Goal: Task Accomplishment & Management: Manage account settings

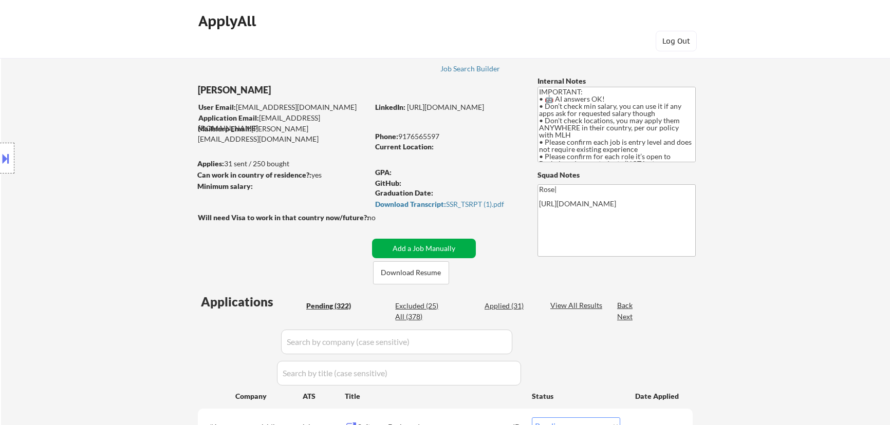
select select ""pending""
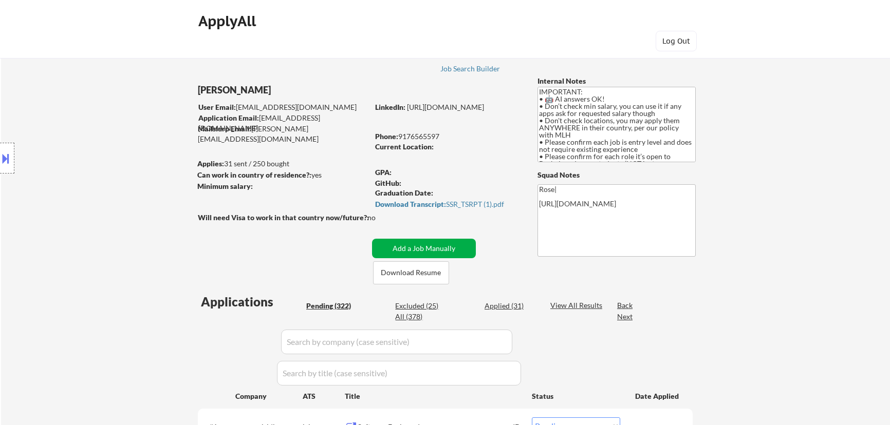
select select ""pending""
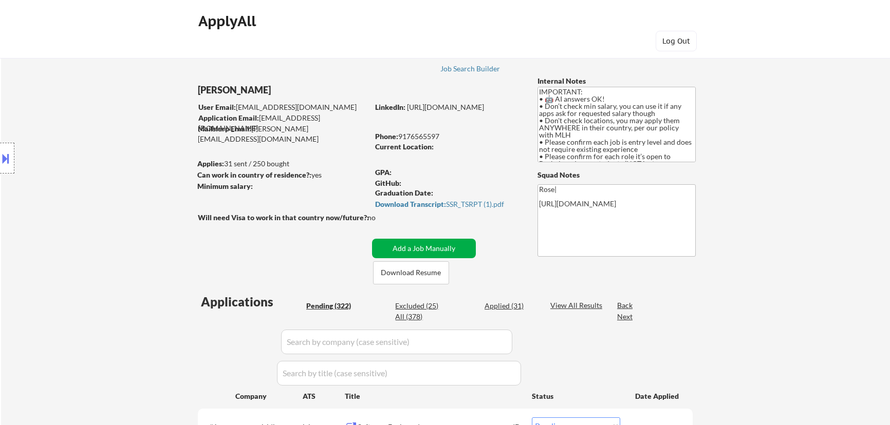
select select ""pending""
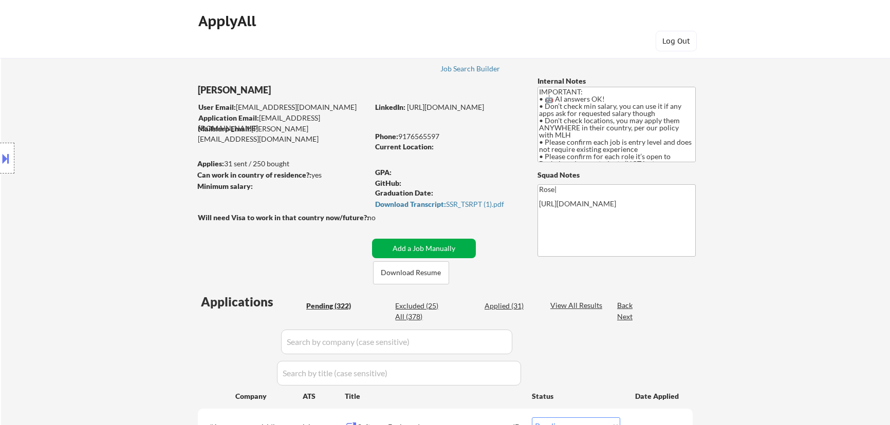
select select ""pending""
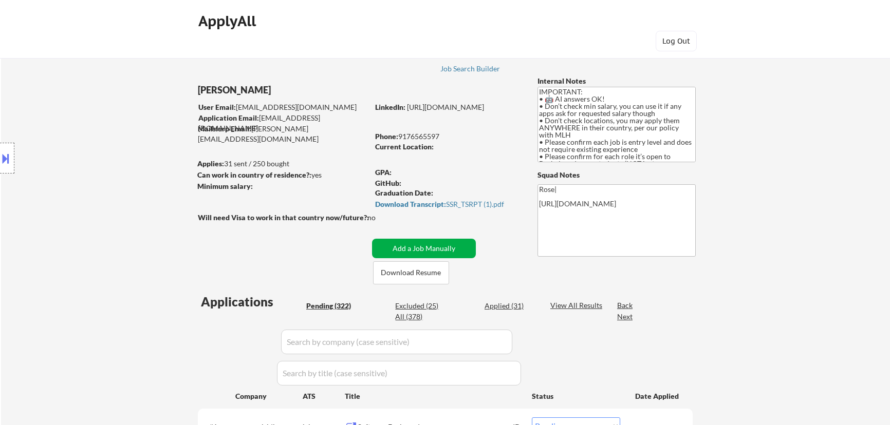
select select ""pending""
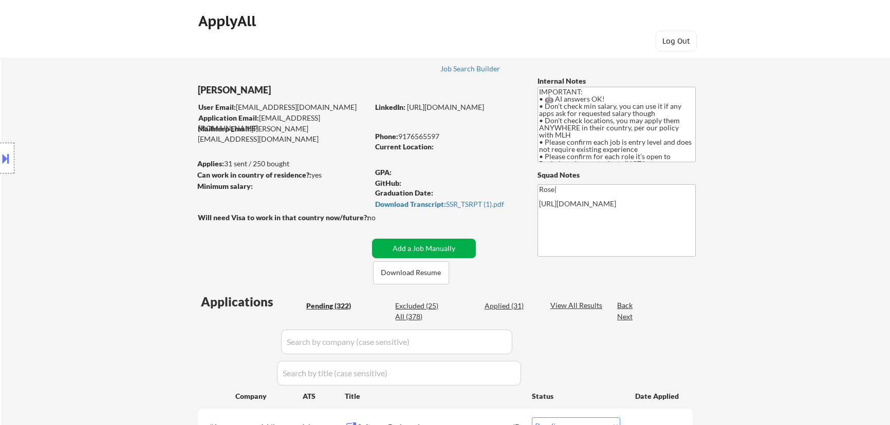
select select ""pending""
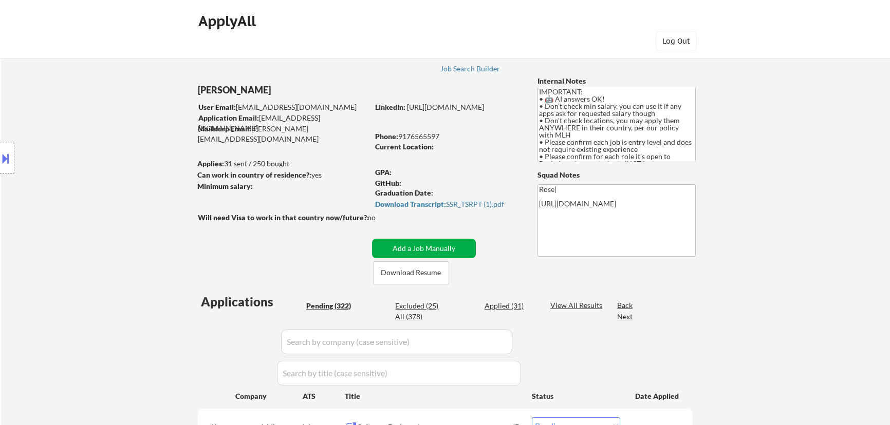
select select ""pending""
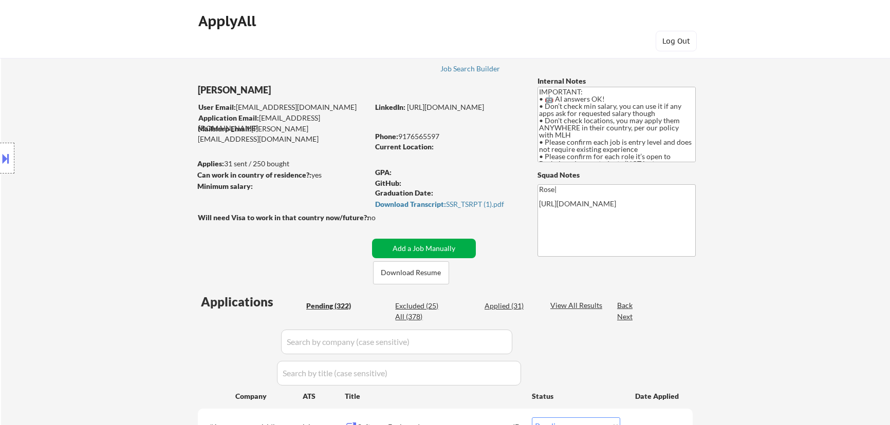
select select ""pending""
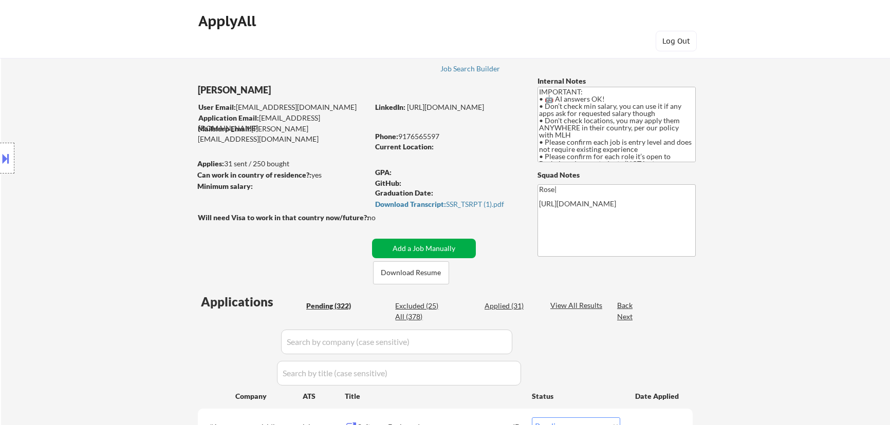
select select ""pending""
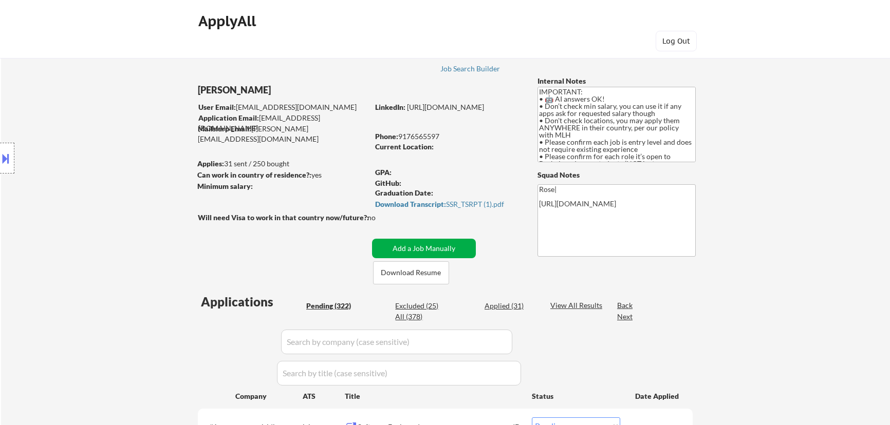
select select ""pending""
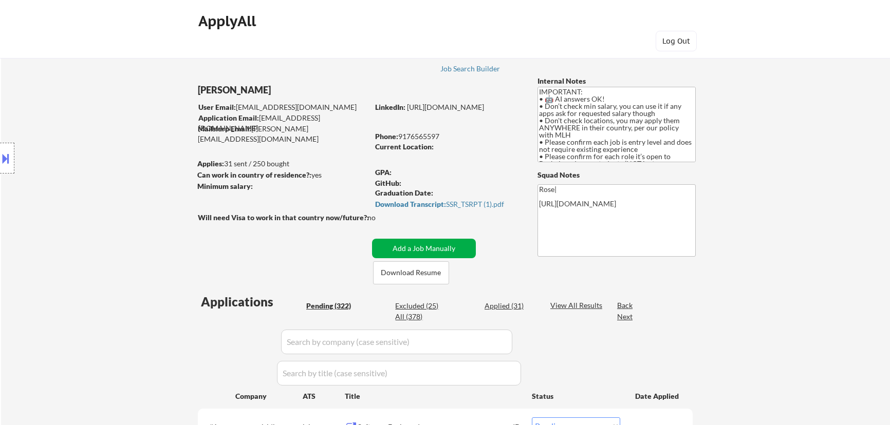
select select ""pending""
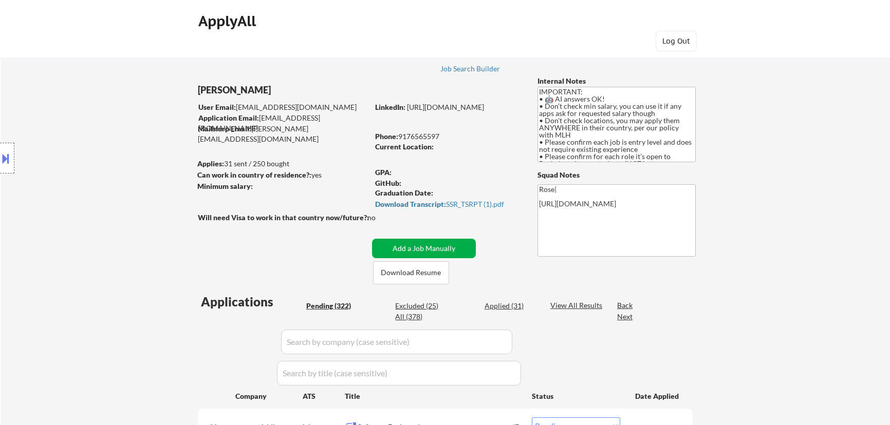
select select ""pending""
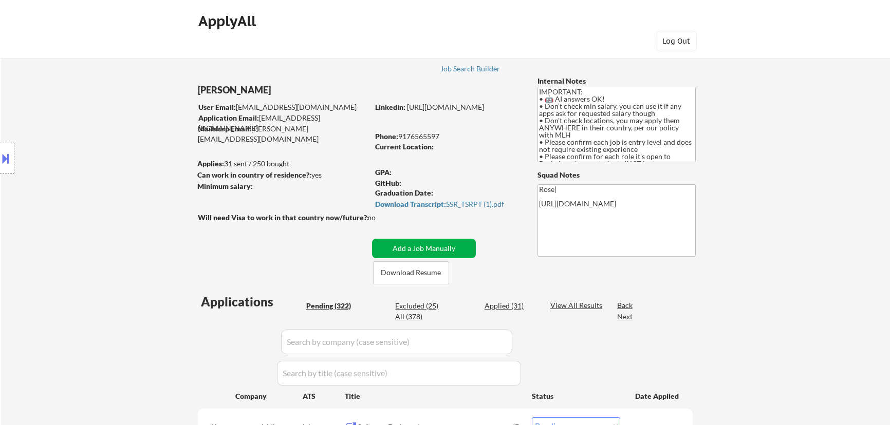
select select ""pending""
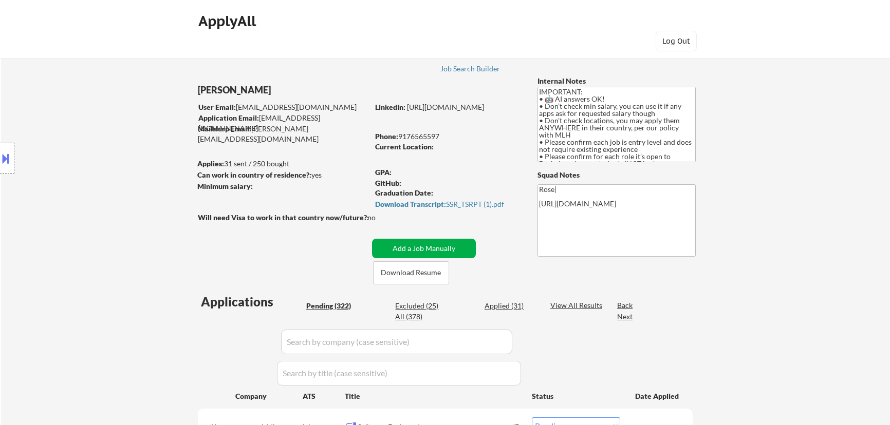
select select ""pending""
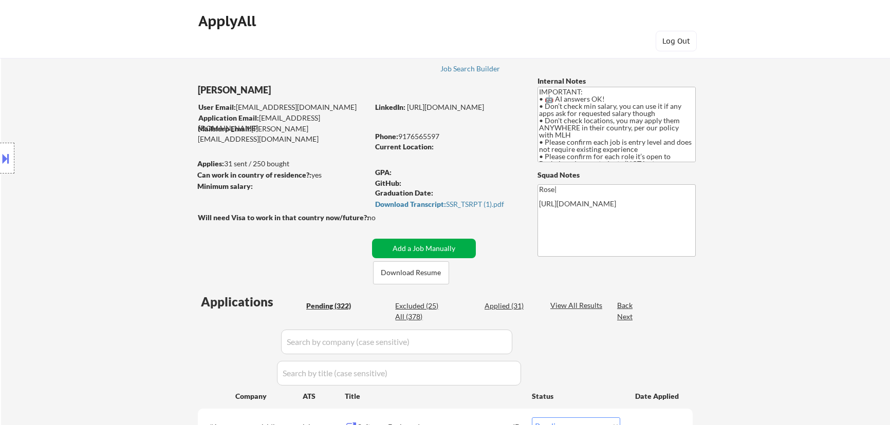
select select ""pending""
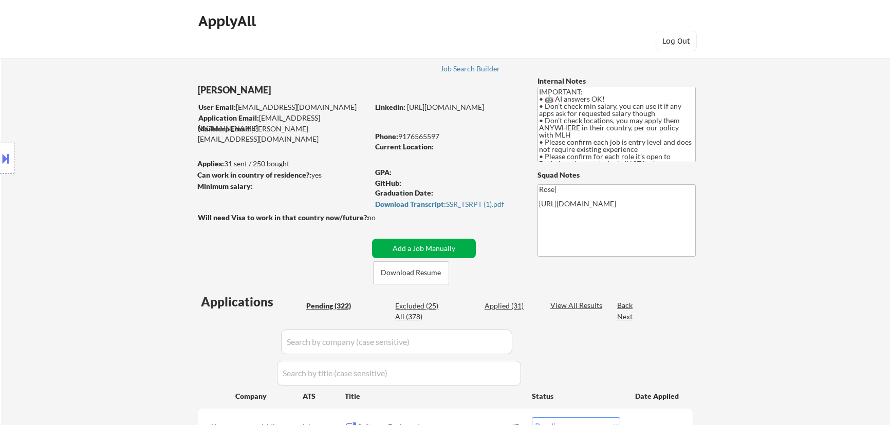
select select ""pending""
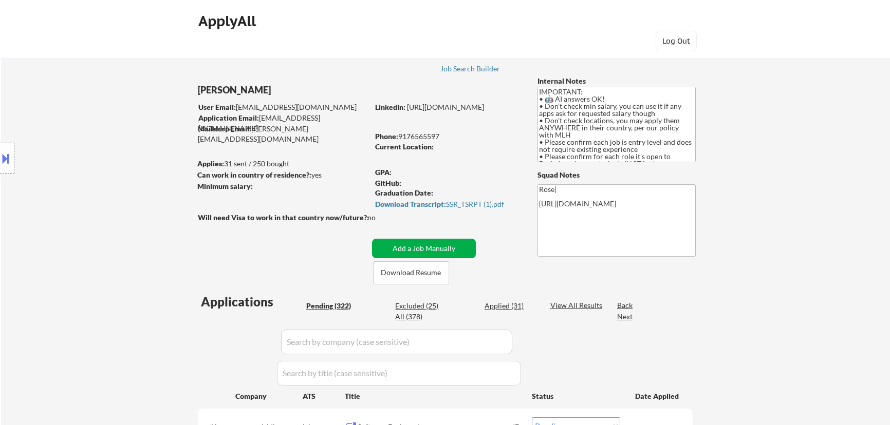
select select ""pending""
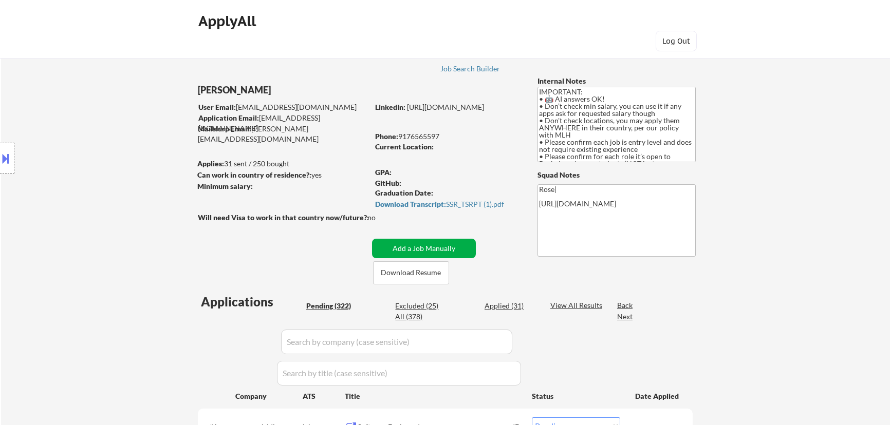
select select ""pending""
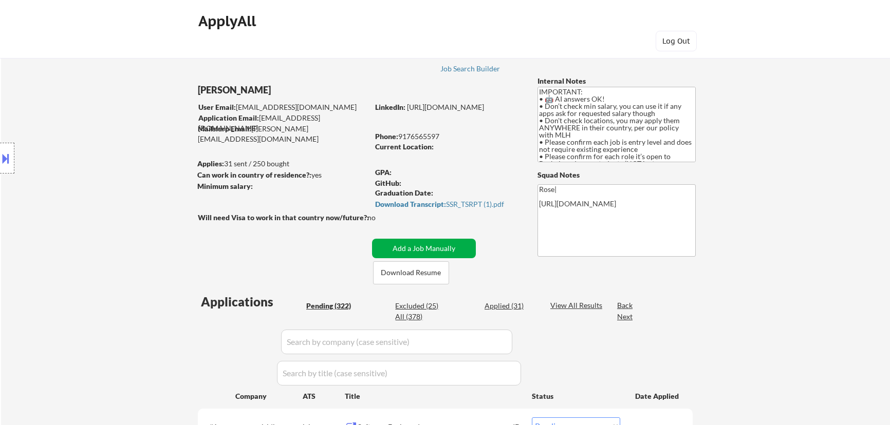
select select ""pending""
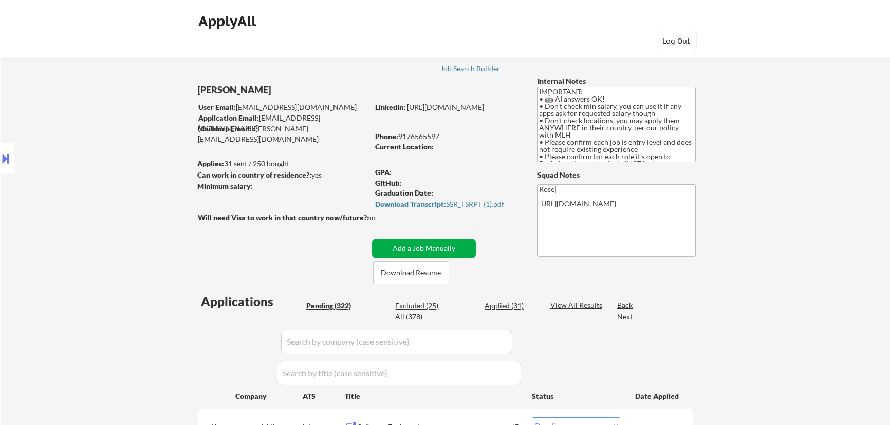
select select ""pending""
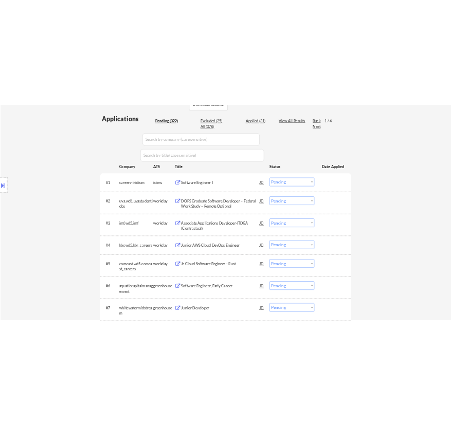
scroll to position [280, 0]
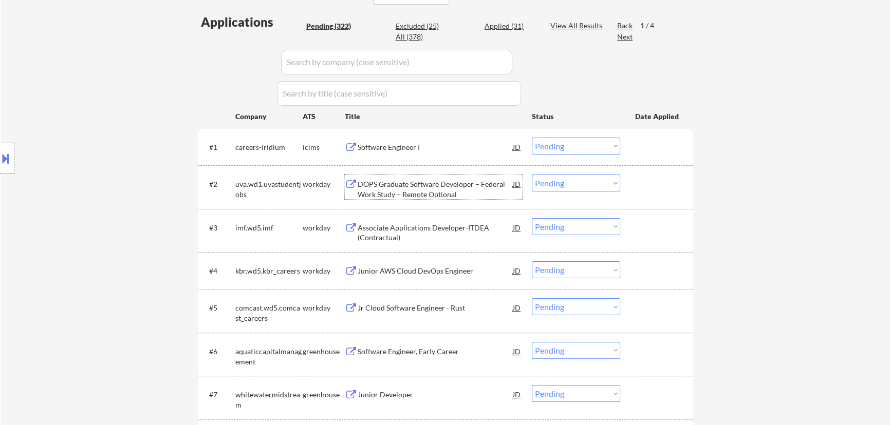
click at [430, 184] on div "DOPS Graduate Software Developer – Federal Work Study – Remote Optional" at bounding box center [435, 189] width 155 height 20
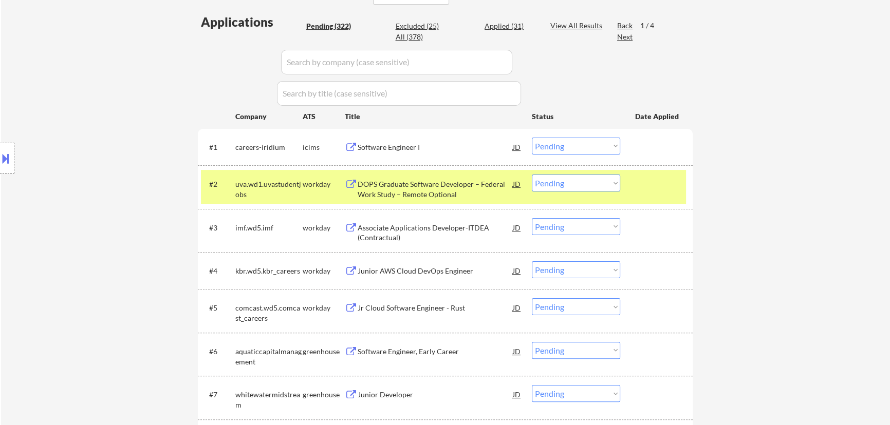
select select ""pending""
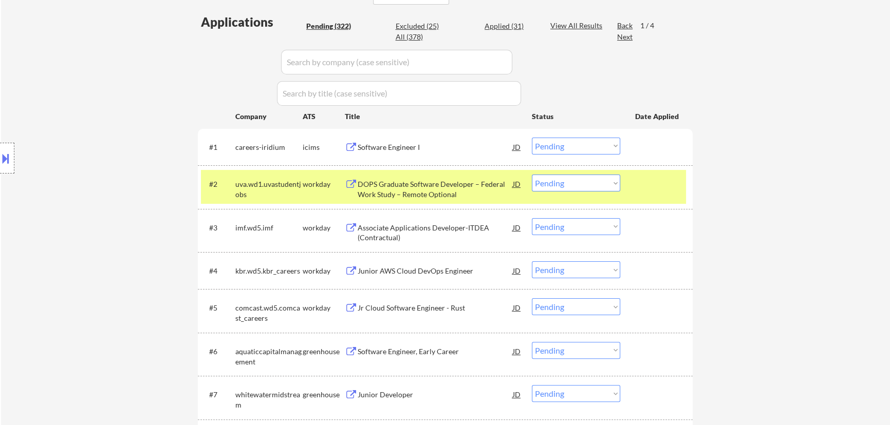
select select ""pending""
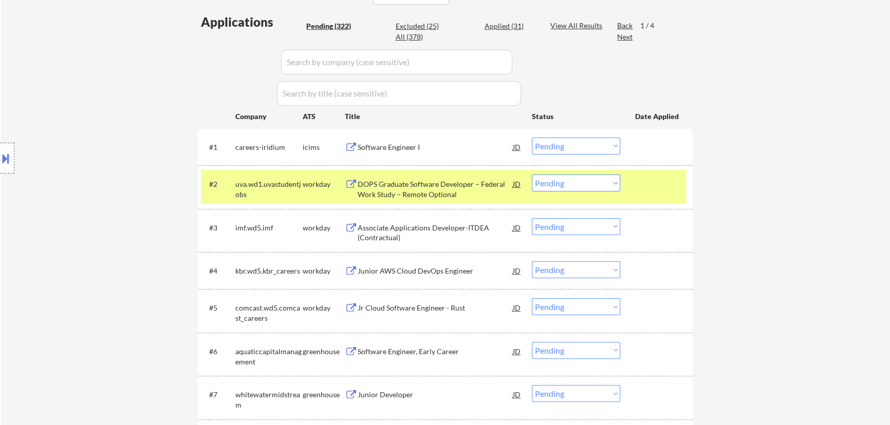
select select ""pending""
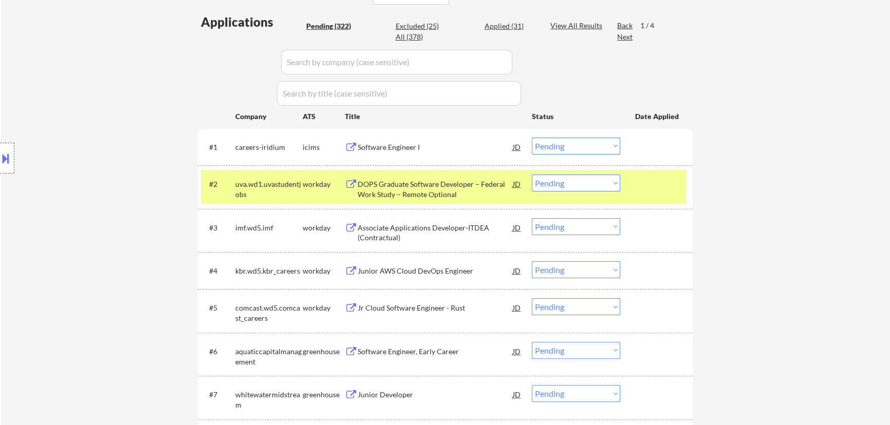
select select ""pending""
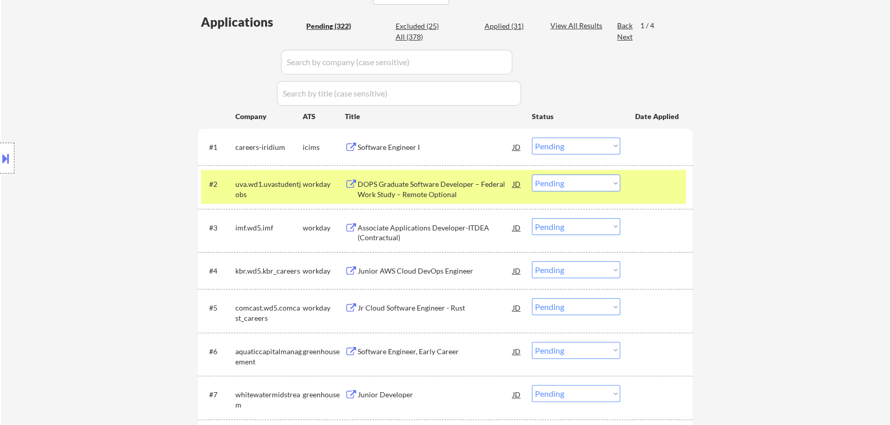
select select ""pending""
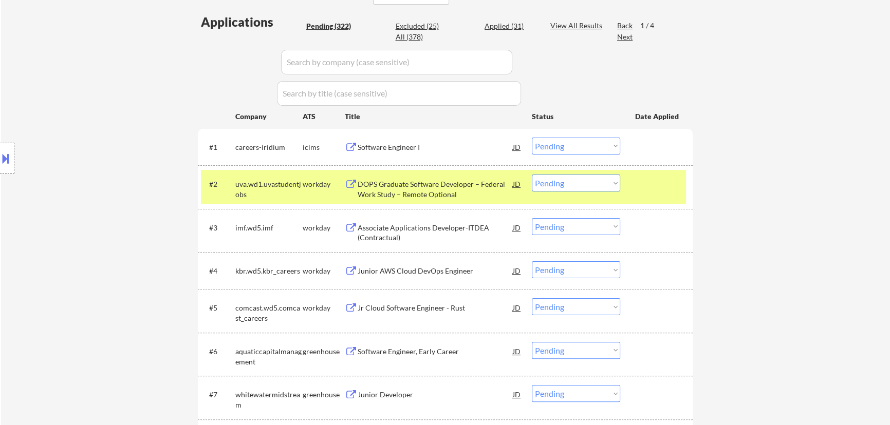
select select ""pending""
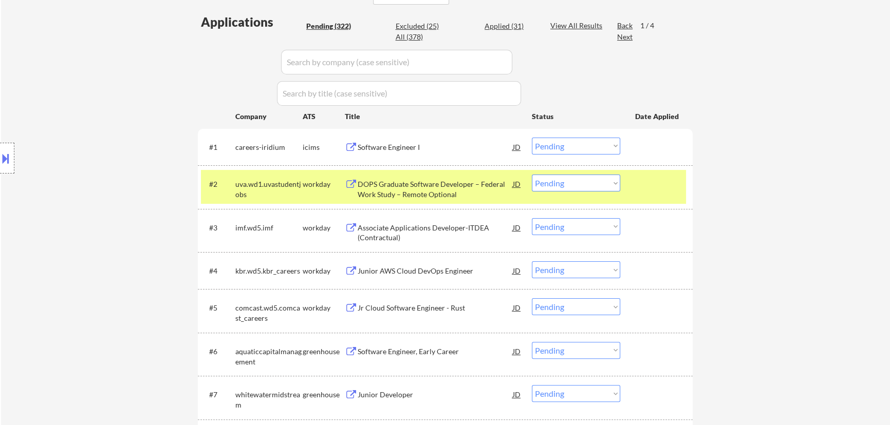
select select ""pending""
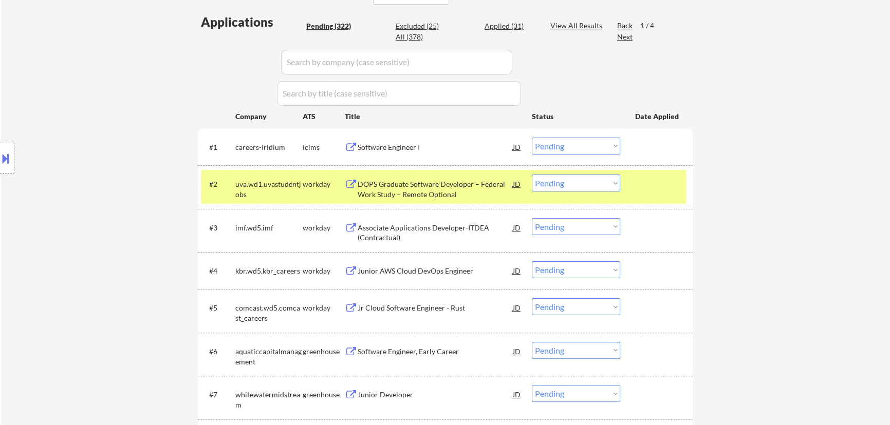
select select ""pending""
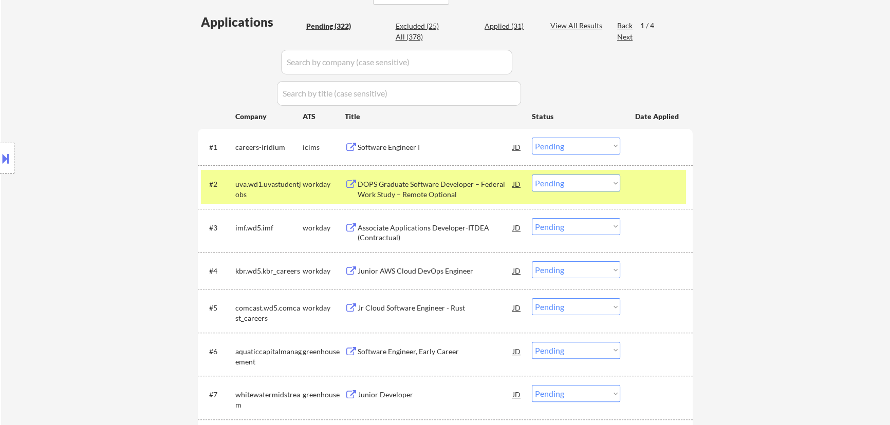
select select ""pending""
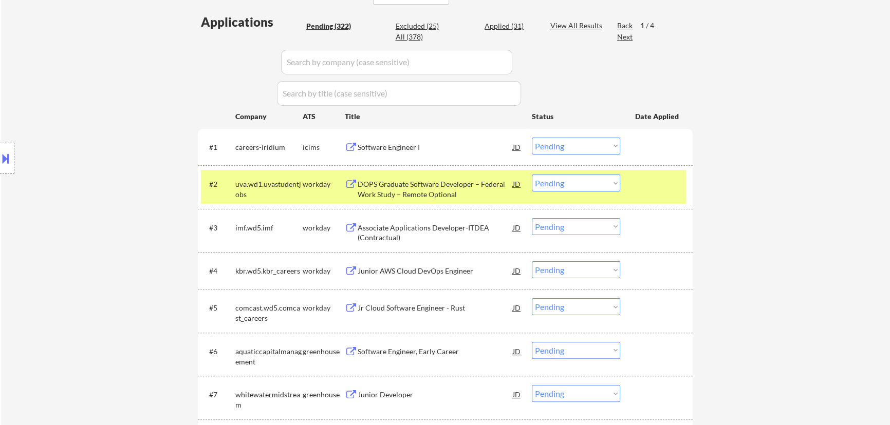
select select ""pending""
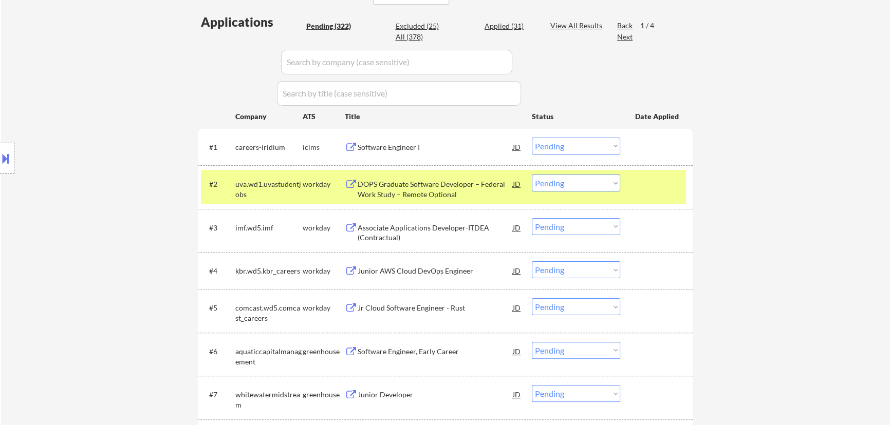
select select ""pending""
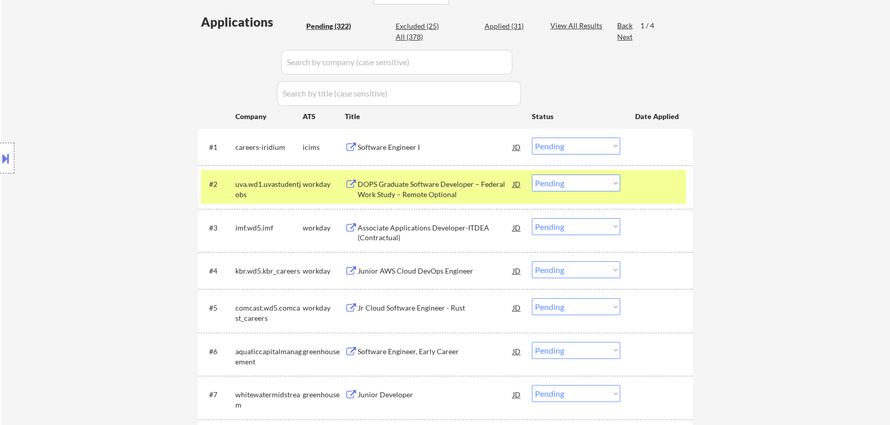
select select ""pending""
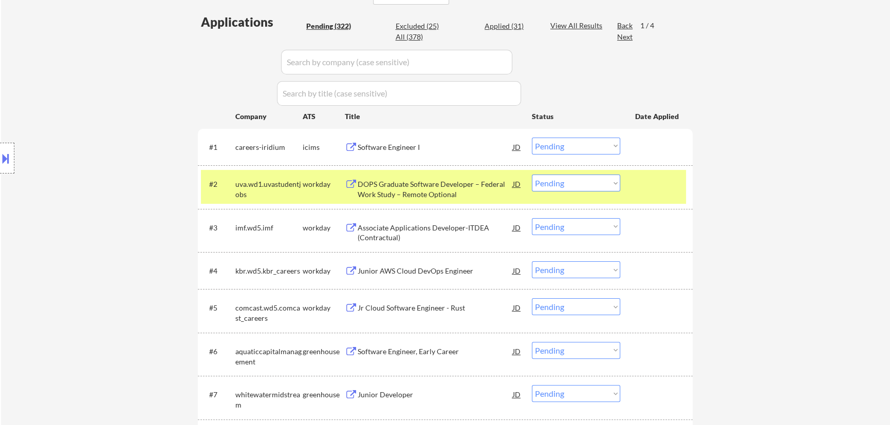
select select ""pending""
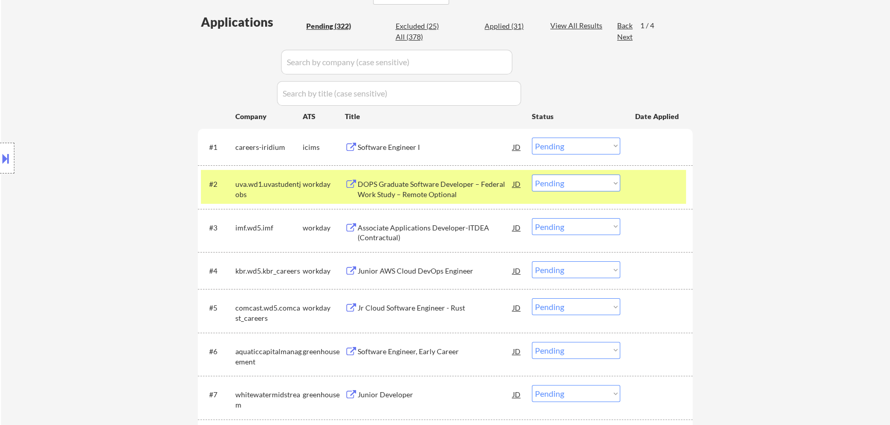
select select ""pending""
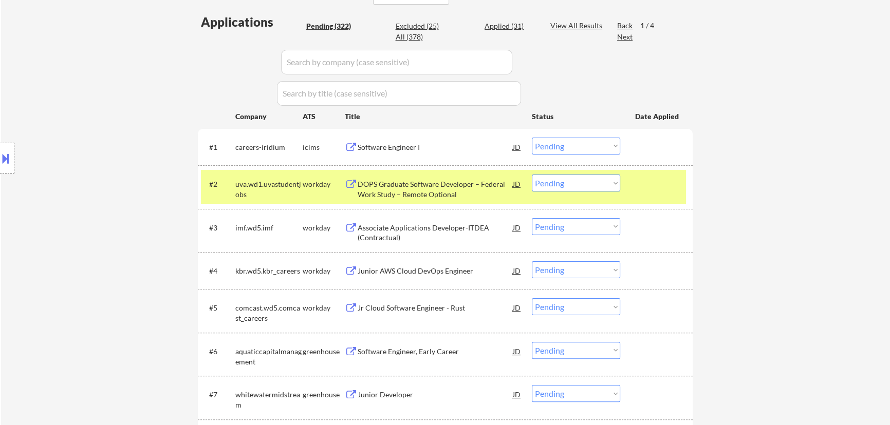
select select ""pending""
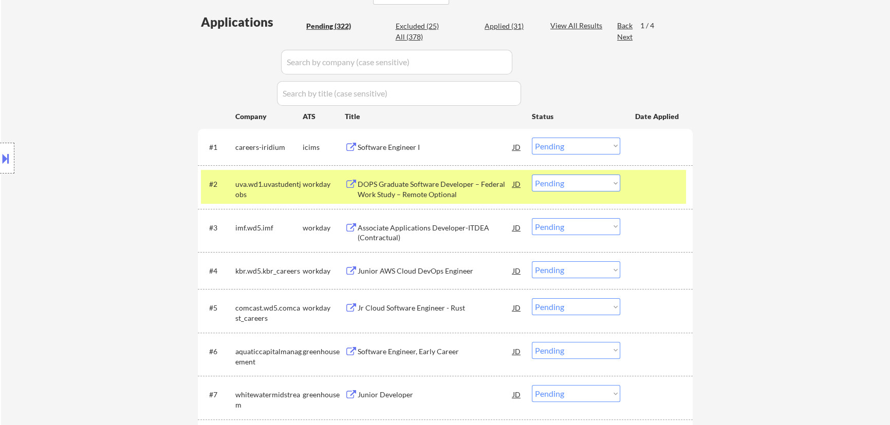
select select ""pending""
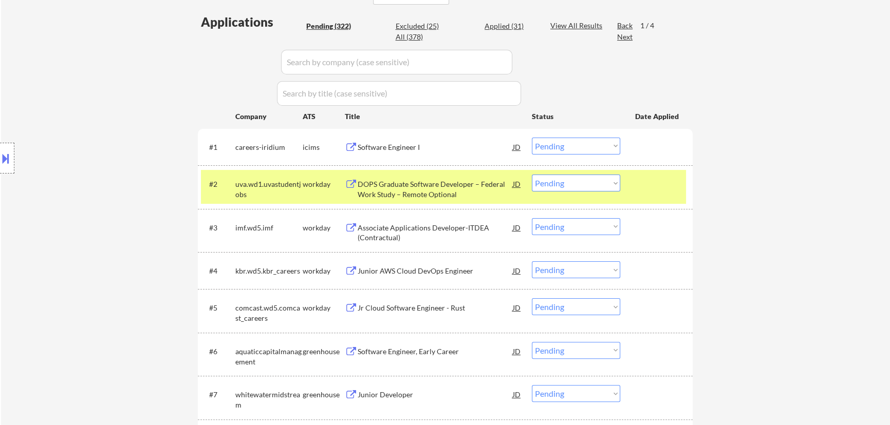
select select ""pending""
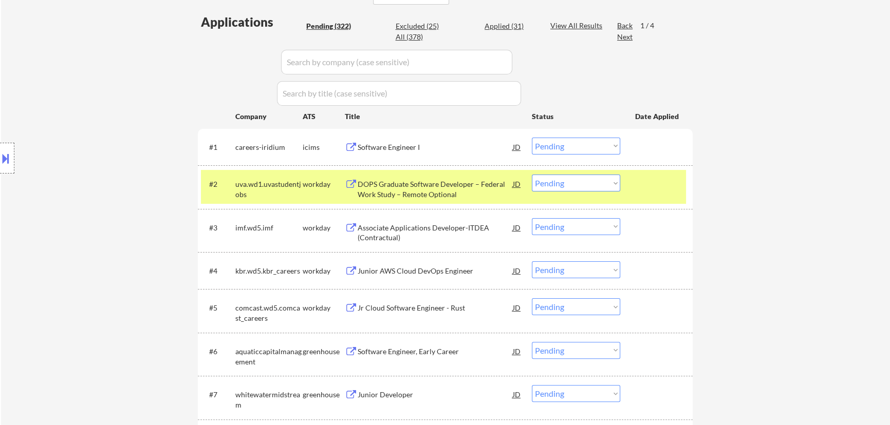
select select ""pending""
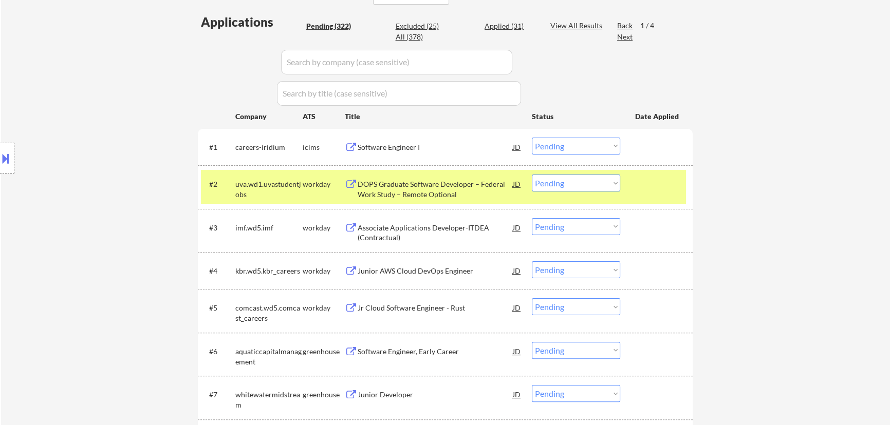
select select ""pending""
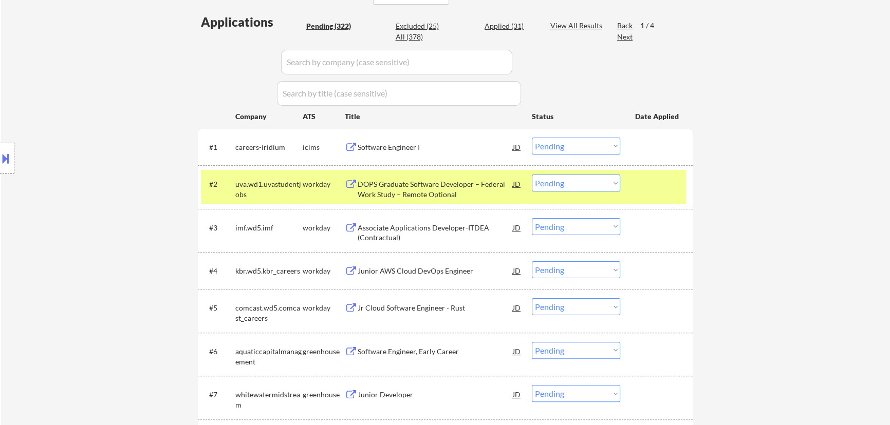
select select ""pending""
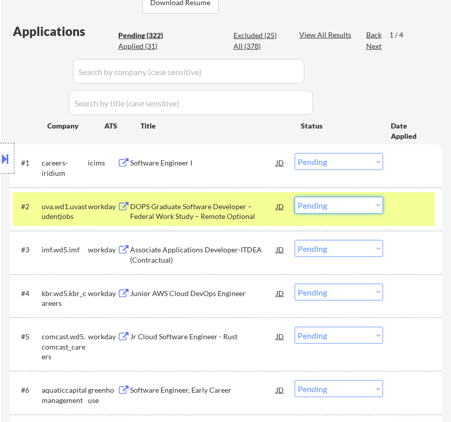
drag, startPoint x: 342, startPoint y: 205, endPoint x: 337, endPoint y: 213, distance: 9.0
click at [342, 205] on select "Choose an option... Pending Applied Excluded (Questions) Excluded (Expired) Exc…" at bounding box center [338, 205] width 88 height 17
click at [294, 197] on select "Choose an option... Pending Applied Excluded (Questions) Excluded (Expired) Exc…" at bounding box center [338, 205] width 88 height 17
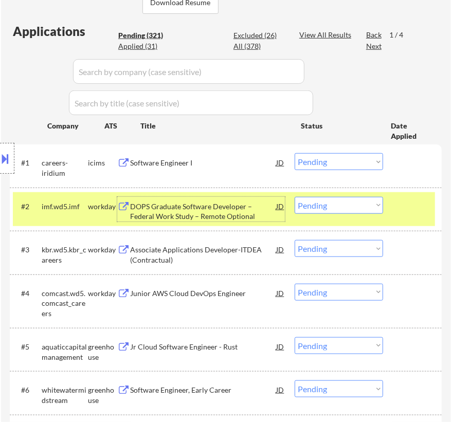
click at [222, 203] on div "DOPS Graduate Software Developer – Federal Work Study – Remote Optional" at bounding box center [203, 211] width 146 height 20
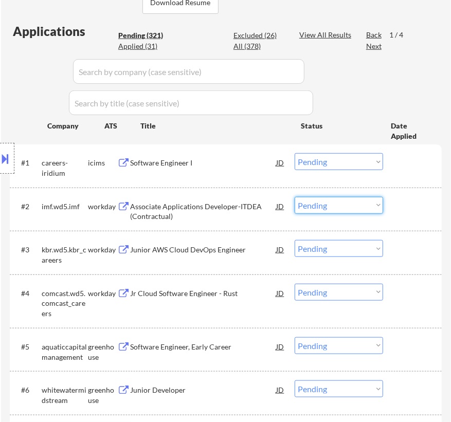
drag, startPoint x: 364, startPoint y: 204, endPoint x: 370, endPoint y: 212, distance: 9.9
click at [364, 204] on select "Choose an option... Pending Applied Excluded (Questions) Excluded (Expired) Exc…" at bounding box center [338, 205] width 88 height 17
click at [294, 197] on select "Choose an option... Pending Applied Excluded (Questions) Excluded (Expired) Exc…" at bounding box center [338, 205] width 88 height 17
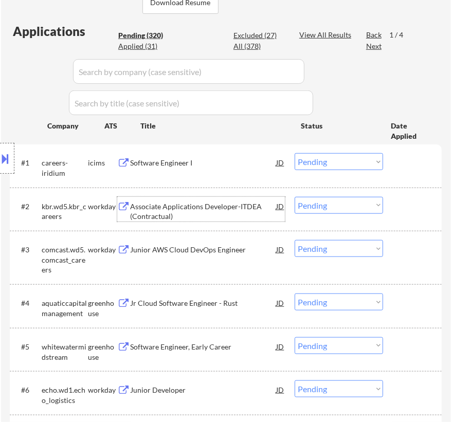
click at [214, 203] on div "Associate Applications Developer-ITDEA (Contractual)" at bounding box center [203, 211] width 146 height 20
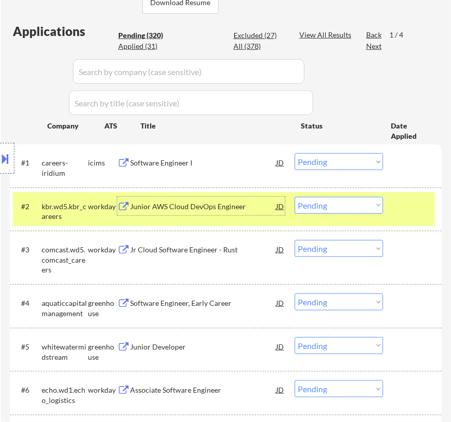
click at [338, 208] on select "Choose an option... Pending Applied Excluded (Questions) Excluded (Expired) Exc…" at bounding box center [338, 205] width 88 height 17
click at [294, 197] on select "Choose an option... Pending Applied Excluded (Questions) Excluded (Expired) Exc…" at bounding box center [338, 205] width 88 height 17
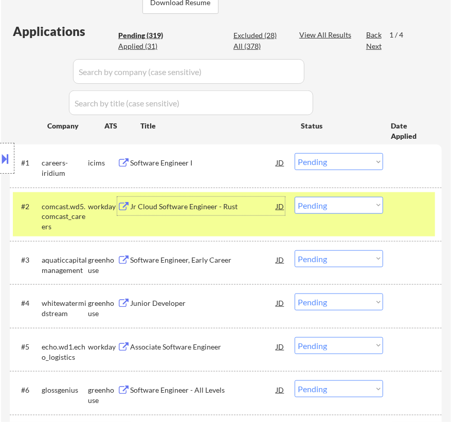
click at [233, 204] on div "Jr Cloud Software Engineer - Rust" at bounding box center [203, 206] width 146 height 10
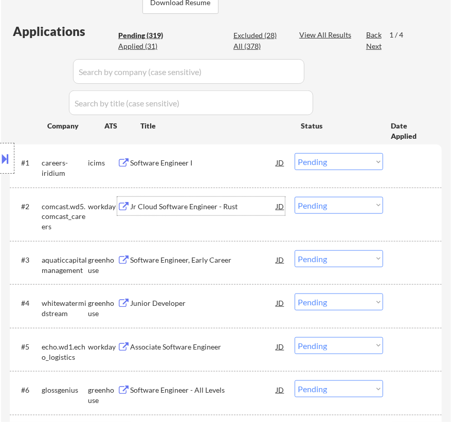
click at [307, 200] on select "Choose an option... Pending Applied Excluded (Questions) Excluded (Expired) Exc…" at bounding box center [338, 205] width 88 height 17
click at [294, 197] on select "Choose an option... Pending Applied Excluded (Questions) Excluded (Expired) Exc…" at bounding box center [338, 205] width 88 height 17
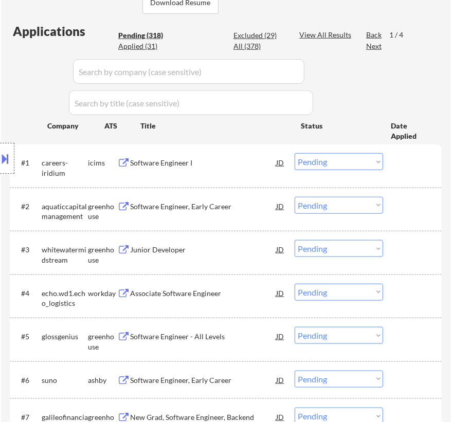
click at [227, 202] on div "Software Engineer, Early Career" at bounding box center [203, 206] width 146 height 10
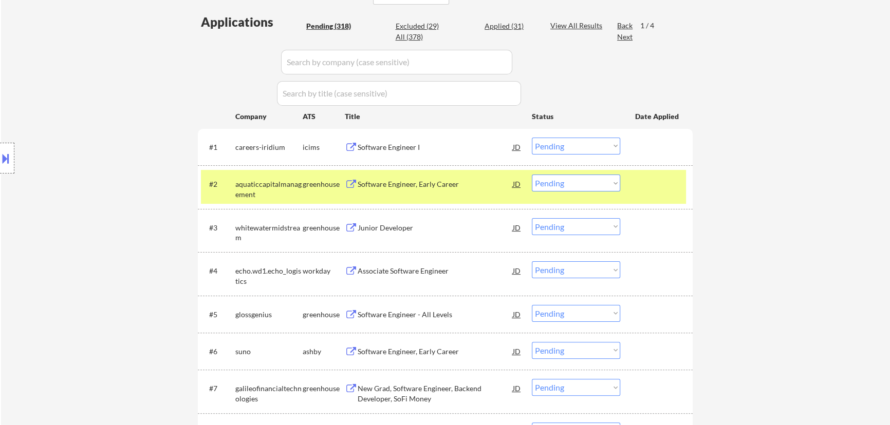
click at [585, 184] on select "Choose an option... Pending Applied Excluded (Questions) Excluded (Expired) Exc…" at bounding box center [576, 183] width 88 height 17
click at [532, 175] on select "Choose an option... Pending Applied Excluded (Questions) Excluded (Expired) Exc…" at bounding box center [576, 183] width 88 height 17
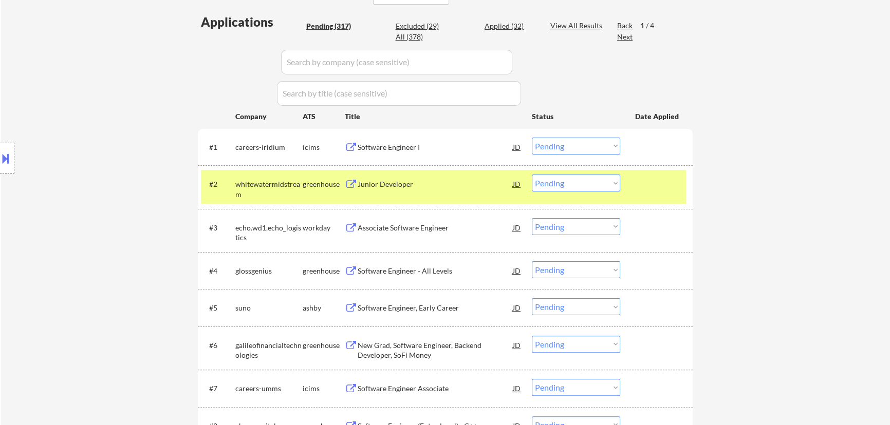
click at [459, 186] on div "Junior Developer" at bounding box center [435, 184] width 155 height 10
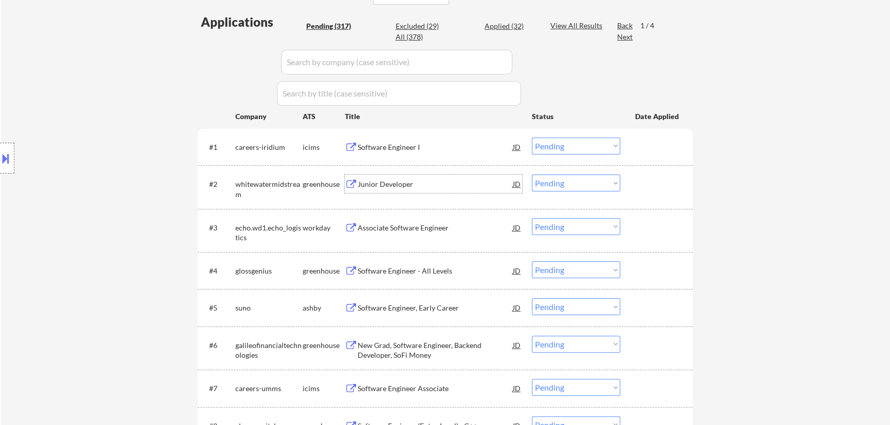
drag, startPoint x: 566, startPoint y: 185, endPoint x: 566, endPoint y: 191, distance: 5.7
click at [566, 185] on select "Choose an option... Pending Applied Excluded (Questions) Excluded (Expired) Exc…" at bounding box center [576, 183] width 88 height 17
click at [532, 175] on select "Choose an option... Pending Applied Excluded (Questions) Excluded (Expired) Exc…" at bounding box center [576, 183] width 88 height 17
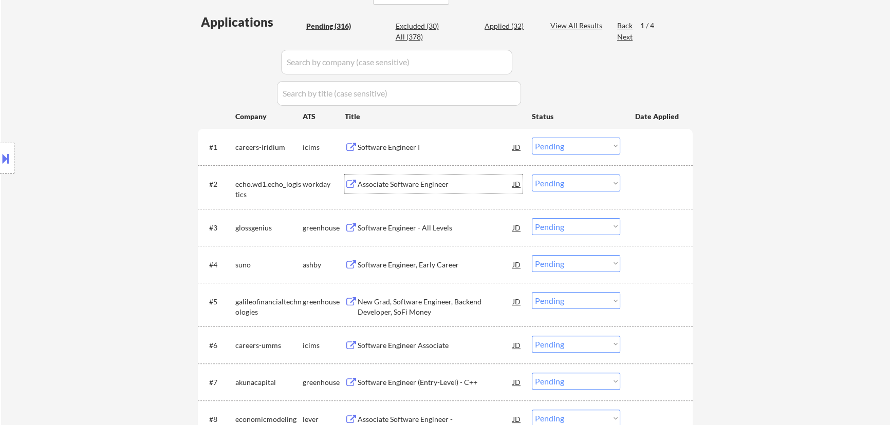
click at [418, 187] on div "Associate Software Engineer" at bounding box center [435, 184] width 155 height 10
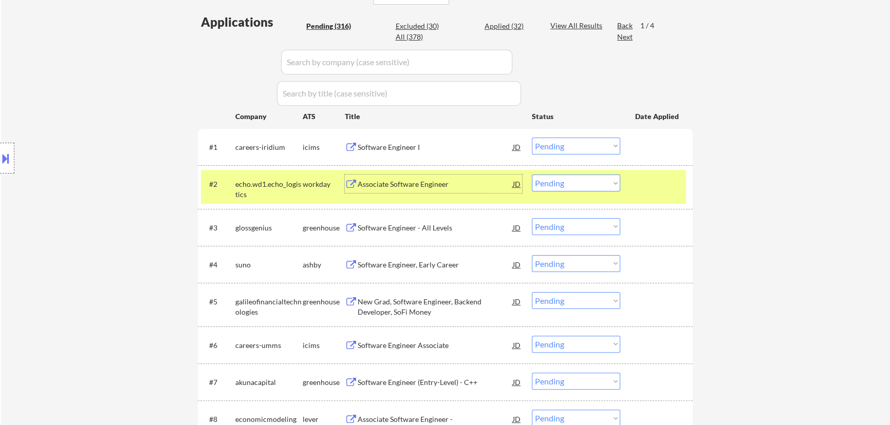
click at [576, 182] on select "Choose an option... Pending Applied Excluded (Questions) Excluded (Expired) Exc…" at bounding box center [576, 183] width 88 height 17
click at [532, 175] on select "Choose an option... Pending Applied Excluded (Questions) Excluded (Expired) Exc…" at bounding box center [576, 183] width 88 height 17
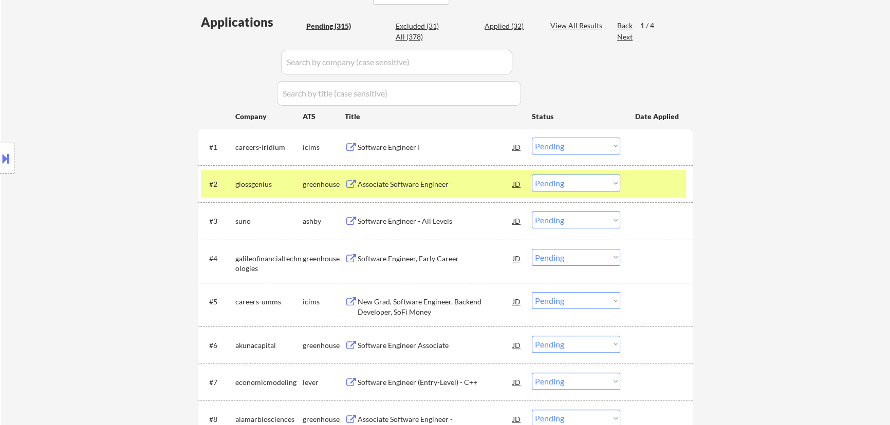
click at [457, 187] on div "Associate Software Engineer" at bounding box center [435, 184] width 155 height 10
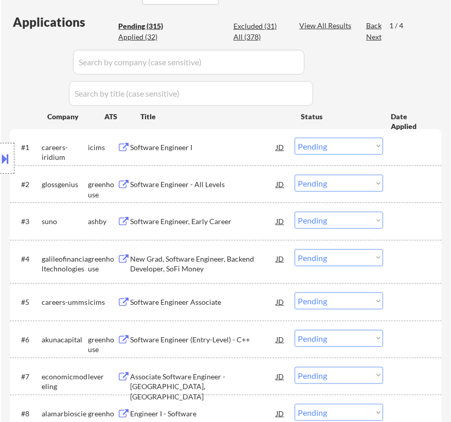
click at [328, 181] on select "Choose an option... Pending Applied Excluded (Questions) Excluded (Expired) Exc…" at bounding box center [338, 183] width 88 height 17
click at [294, 175] on select "Choose an option... Pending Applied Excluded (Questions) Excluded (Expired) Exc…" at bounding box center [338, 183] width 88 height 17
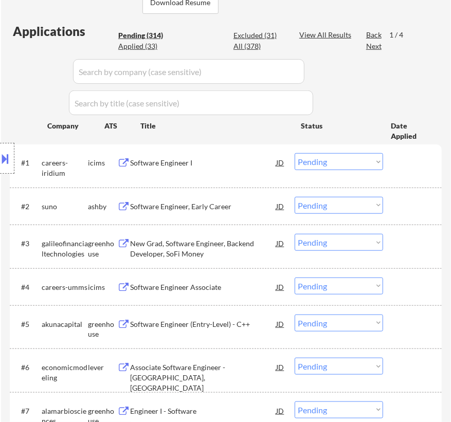
click at [222, 208] on div "Software Engineer, Early Career" at bounding box center [203, 206] width 146 height 10
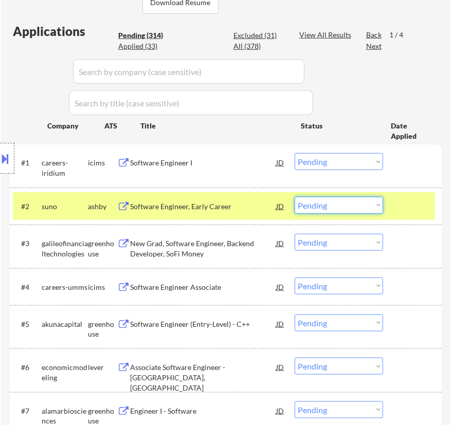
click at [318, 199] on select "Choose an option... Pending Applied Excluded (Questions) Excluded (Expired) Exc…" at bounding box center [338, 205] width 88 height 17
click at [294, 197] on select "Choose an option... Pending Applied Excluded (Questions) Excluded (Expired) Exc…" at bounding box center [338, 205] width 88 height 17
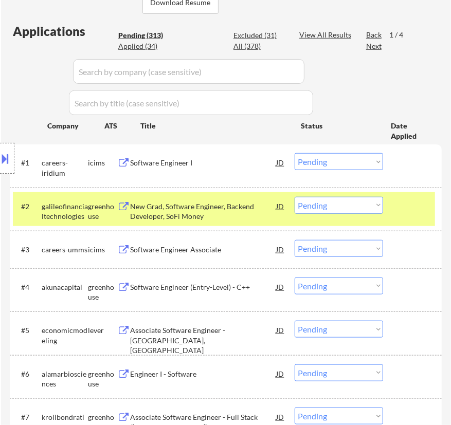
click at [246, 212] on div "New Grad, Software Engineer, Backend Developer, SoFi Money" at bounding box center [203, 211] width 146 height 20
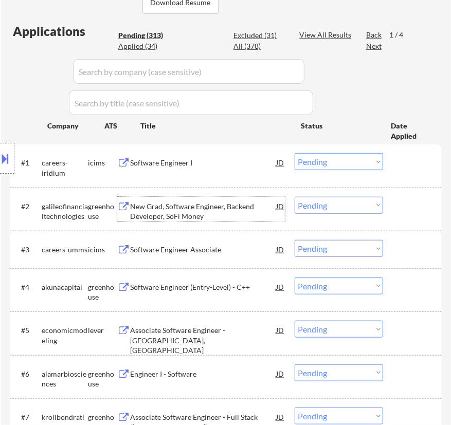
click at [349, 202] on select "Choose an option... Pending Applied Excluded (Questions) Excluded (Expired) Exc…" at bounding box center [338, 205] width 88 height 17
click at [294, 197] on select "Choose an option... Pending Applied Excluded (Questions) Excluded (Expired) Exc…" at bounding box center [338, 205] width 88 height 17
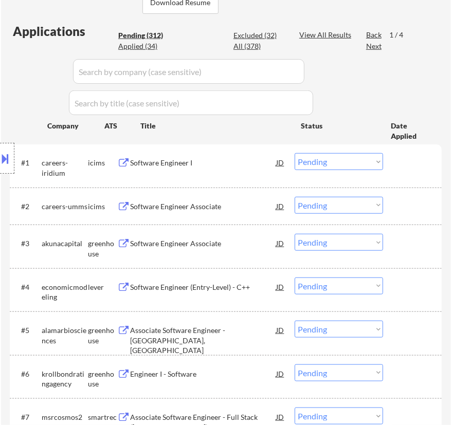
scroll to position [327, 0]
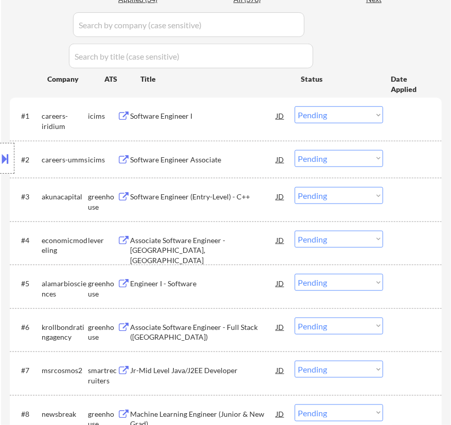
click at [234, 195] on div "Software Engineer (Entry-Level) - C++" at bounding box center [203, 197] width 146 height 10
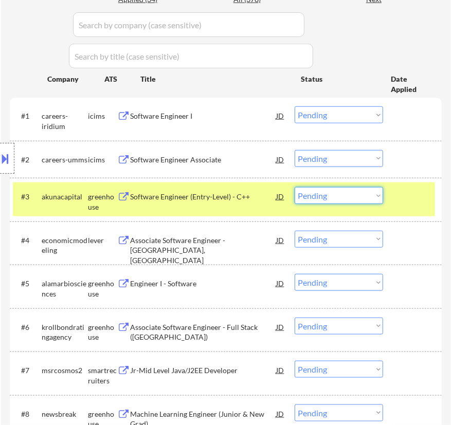
click at [332, 196] on select "Choose an option... Pending Applied Excluded (Questions) Excluded (Expired) Exc…" at bounding box center [338, 195] width 88 height 17
click at [294, 187] on select "Choose an option... Pending Applied Excluded (Questions) Excluded (Expired) Exc…" at bounding box center [338, 195] width 88 height 17
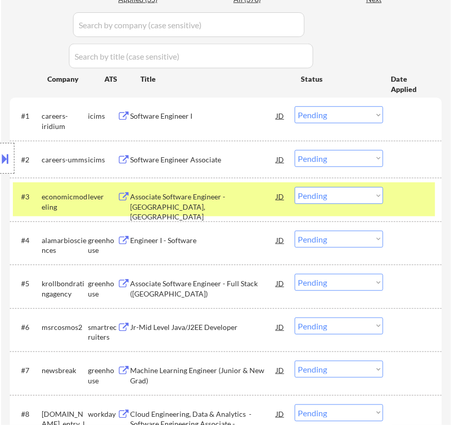
click at [236, 201] on div "Associate Software Engineer - [GEOGRAPHIC_DATA], [GEOGRAPHIC_DATA]" at bounding box center [203, 207] width 146 height 30
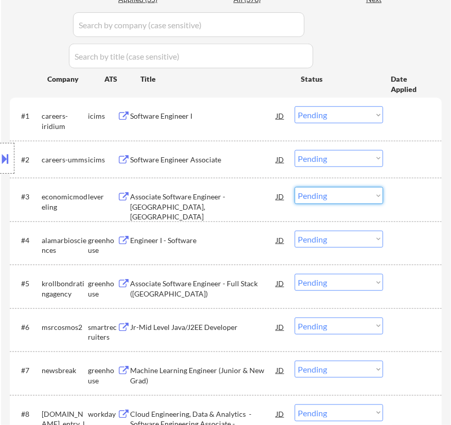
click at [337, 195] on select "Choose an option... Pending Applied Excluded (Questions) Excluded (Expired) Exc…" at bounding box center [338, 195] width 88 height 17
click at [294, 187] on select "Choose an option... Pending Applied Excluded (Questions) Excluded (Expired) Exc…" at bounding box center [338, 195] width 88 height 17
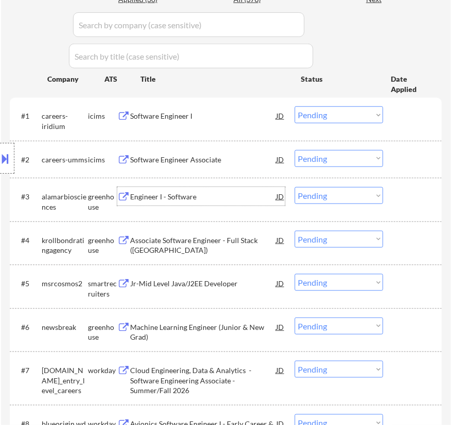
click at [214, 197] on div "Engineer I - Software" at bounding box center [203, 197] width 146 height 10
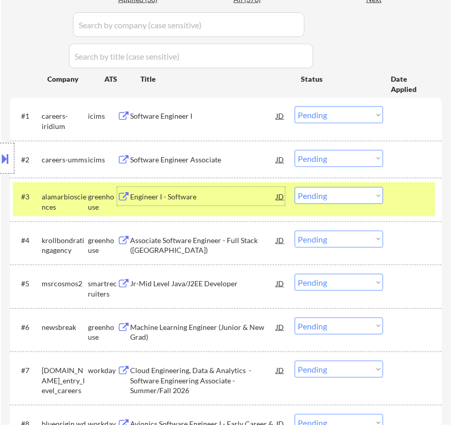
click at [326, 191] on select "Choose an option... Pending Applied Excluded (Questions) Excluded (Expired) Exc…" at bounding box center [338, 195] width 88 height 17
click at [294, 187] on select "Choose an option... Pending Applied Excluded (Questions) Excluded (Expired) Exc…" at bounding box center [338, 195] width 88 height 17
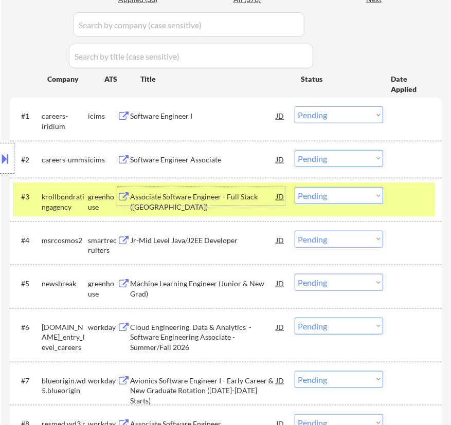
click at [217, 197] on div "Associate Software Engineer - Full Stack ([GEOGRAPHIC_DATA])" at bounding box center [203, 202] width 146 height 20
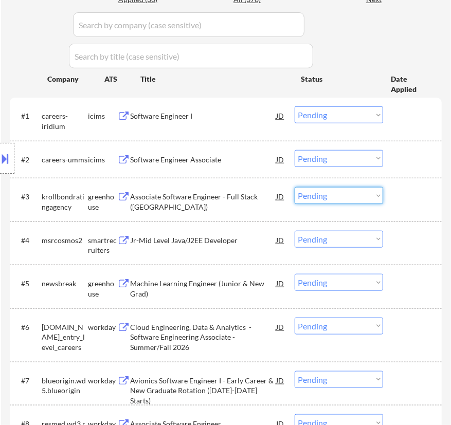
click at [353, 194] on select "Choose an option... Pending Applied Excluded (Questions) Excluded (Expired) Exc…" at bounding box center [338, 195] width 88 height 17
click at [294, 187] on select "Choose an option... Pending Applied Excluded (Questions) Excluded (Expired) Exc…" at bounding box center [338, 195] width 88 height 17
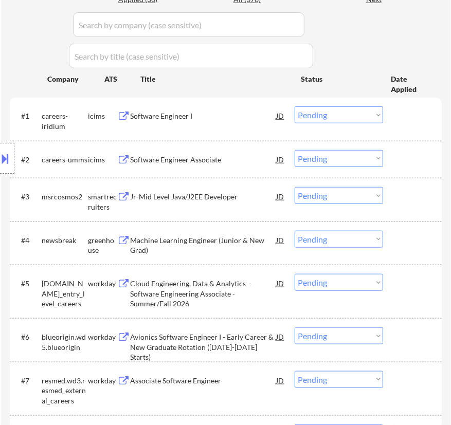
click at [231, 205] on div "Jr-Mid Level Java/J2EE Developer" at bounding box center [203, 196] width 146 height 18
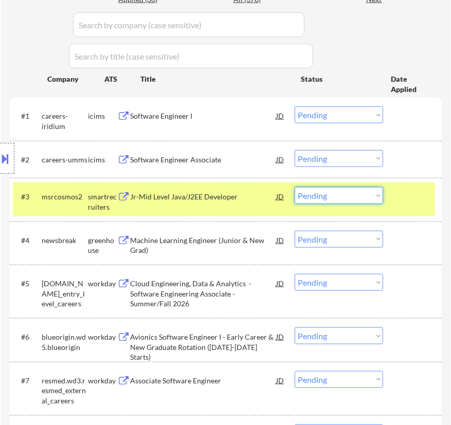
click at [331, 197] on select "Choose an option... Pending Applied Excluded (Questions) Excluded (Expired) Exc…" at bounding box center [338, 195] width 88 height 17
click at [294, 187] on select "Choose an option... Pending Applied Excluded (Questions) Excluded (Expired) Exc…" at bounding box center [338, 195] width 88 height 17
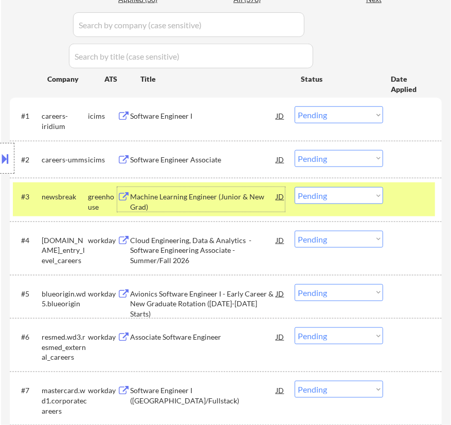
click at [253, 198] on div "Machine Learning Engineer (Junior & New Grad)" at bounding box center [203, 202] width 146 height 20
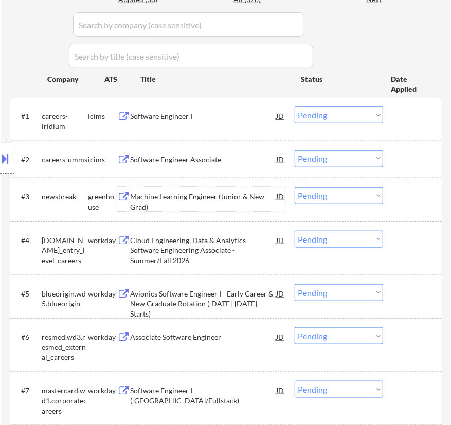
click at [337, 193] on select "Choose an option... Pending Applied Excluded (Questions) Excluded (Expired) Exc…" at bounding box center [338, 195] width 88 height 17
click at [294, 187] on select "Choose an option... Pending Applied Excluded (Questions) Excluded (Expired) Exc…" at bounding box center [338, 195] width 88 height 17
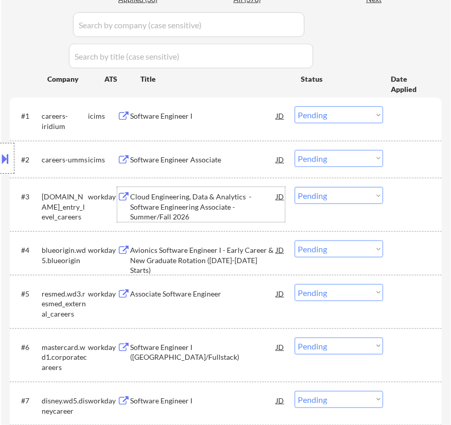
click at [208, 201] on div "Cloud Engineering, Data & Analytics - Software Engineering Associate - Summer/F…" at bounding box center [203, 207] width 146 height 30
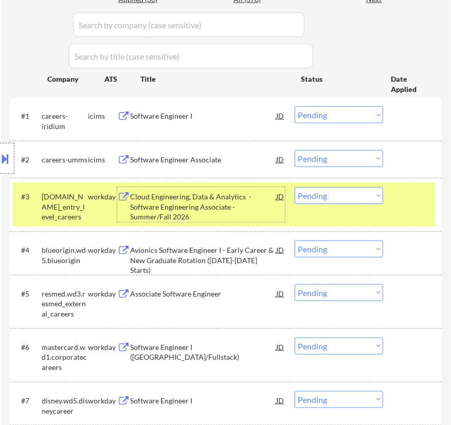
click at [319, 198] on select "Choose an option... Pending Applied Excluded (Questions) Excluded (Expired) Exc…" at bounding box center [338, 195] width 88 height 17
click at [294, 187] on select "Choose an option... Pending Applied Excluded (Questions) Excluded (Expired) Exc…" at bounding box center [338, 195] width 88 height 17
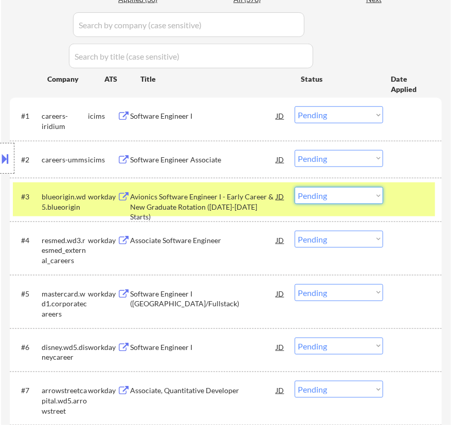
drag, startPoint x: 336, startPoint y: 195, endPoint x: 334, endPoint y: 203, distance: 8.0
click at [336, 195] on select "Choose an option... Pending Applied Excluded (Questions) Excluded (Expired) Exc…" at bounding box center [338, 195] width 88 height 17
click at [294, 187] on select "Choose an option... Pending Applied Excluded (Questions) Excluded (Expired) Exc…" at bounding box center [338, 195] width 88 height 17
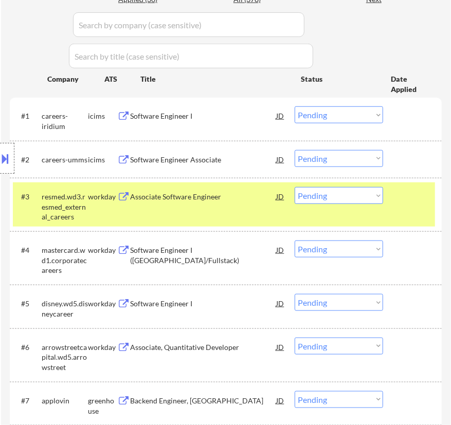
click at [226, 202] on div "Associate Software Engineer" at bounding box center [203, 196] width 146 height 18
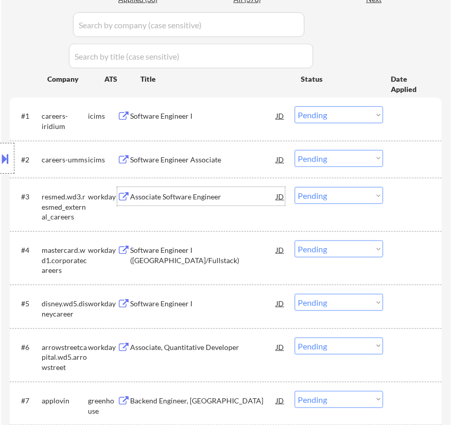
click at [334, 191] on select "Choose an option... Pending Applied Excluded (Questions) Excluded (Expired) Exc…" at bounding box center [338, 195] width 88 height 17
click at [294, 187] on select "Choose an option... Pending Applied Excluded (Questions) Excluded (Expired) Exc…" at bounding box center [338, 195] width 88 height 17
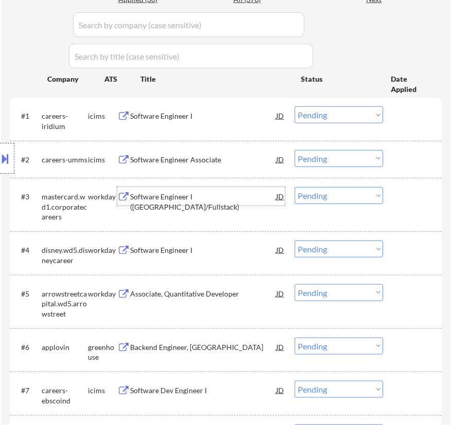
click at [222, 195] on div "Software Engineer I ([GEOGRAPHIC_DATA]/Fullstack)" at bounding box center [203, 202] width 146 height 20
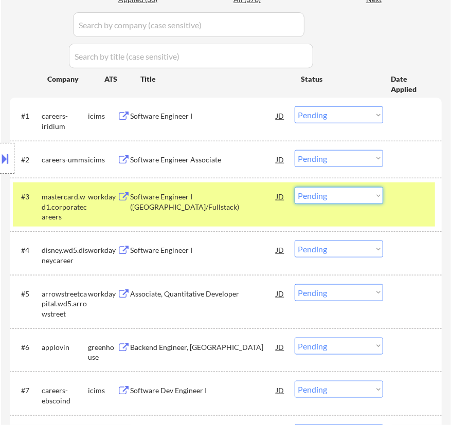
click at [324, 195] on select "Choose an option... Pending Applied Excluded (Questions) Excluded (Expired) Exc…" at bounding box center [338, 195] width 88 height 17
click at [294, 187] on select "Choose an option... Pending Applied Excluded (Questions) Excluded (Expired) Exc…" at bounding box center [338, 195] width 88 height 17
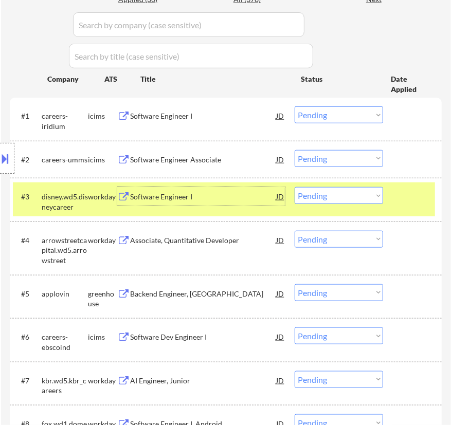
click at [235, 201] on div "Software Engineer I" at bounding box center [203, 196] width 146 height 18
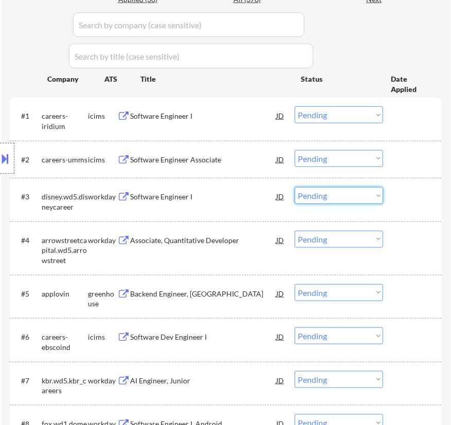
drag, startPoint x: 314, startPoint y: 196, endPoint x: 314, endPoint y: 202, distance: 6.2
click at [314, 196] on select "Choose an option... Pending Applied Excluded (Questions) Excluded (Expired) Exc…" at bounding box center [338, 195] width 88 height 17
click at [294, 187] on select "Choose an option... Pending Applied Excluded (Questions) Excluded (Expired) Exc…" at bounding box center [338, 195] width 88 height 17
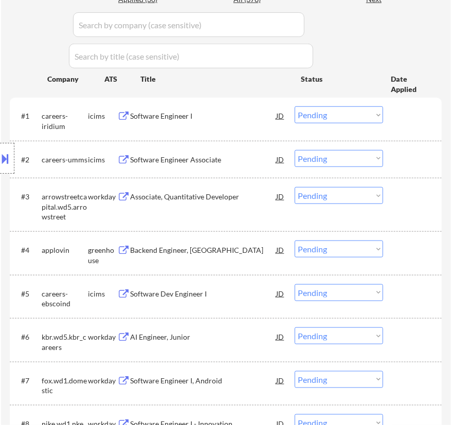
click at [230, 195] on div "Associate, Quantitative Developer" at bounding box center [203, 197] width 146 height 10
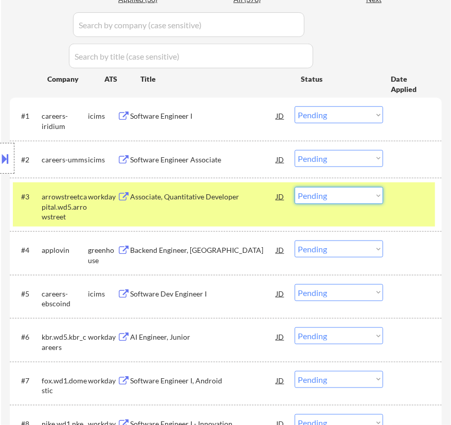
drag, startPoint x: 308, startPoint y: 194, endPoint x: 311, endPoint y: 202, distance: 9.0
click at [308, 194] on select "Choose an option... Pending Applied Excluded (Questions) Excluded (Expired) Exc…" at bounding box center [338, 195] width 88 height 17
click at [294, 187] on select "Choose an option... Pending Applied Excluded (Questions) Excluded (Expired) Exc…" at bounding box center [338, 195] width 88 height 17
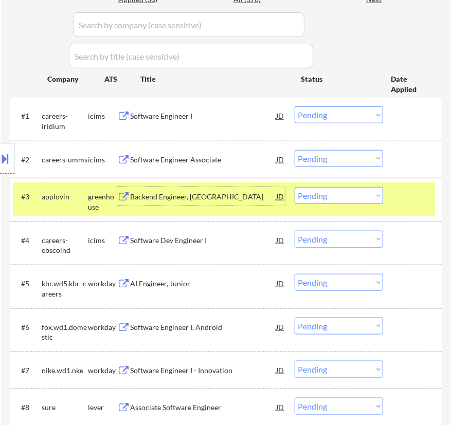
click at [241, 199] on div "Backend Engineer, [GEOGRAPHIC_DATA]" at bounding box center [203, 197] width 146 height 10
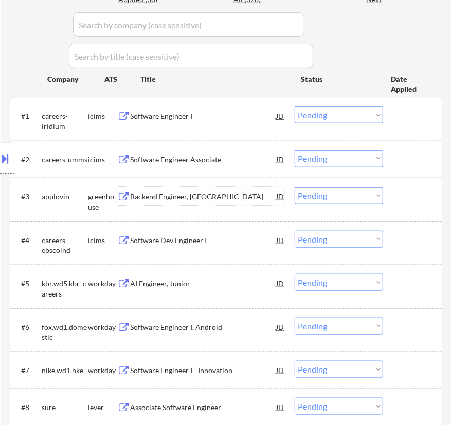
click at [322, 191] on select "Choose an option... Pending Applied Excluded (Questions) Excluded (Expired) Exc…" at bounding box center [338, 195] width 88 height 17
click at [294, 187] on select "Choose an option... Pending Applied Excluded (Questions) Excluded (Expired) Exc…" at bounding box center [338, 195] width 88 height 17
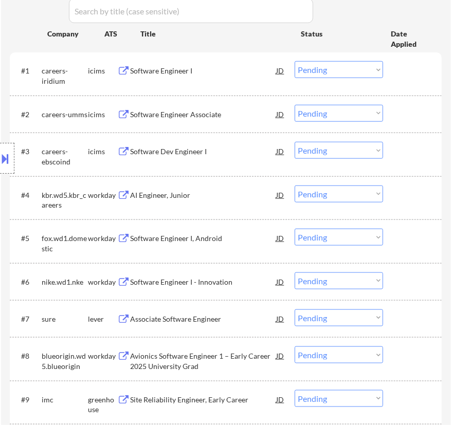
scroll to position [373, 0]
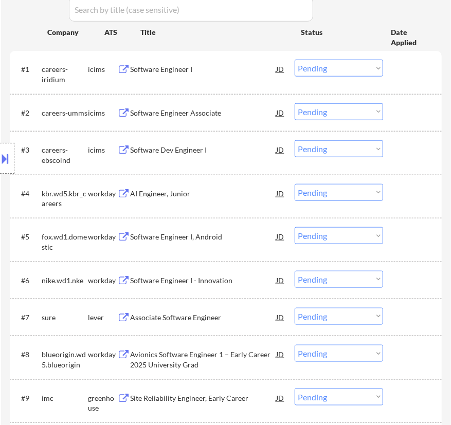
click at [202, 194] on div "AI Engineer, Junior" at bounding box center [203, 194] width 146 height 10
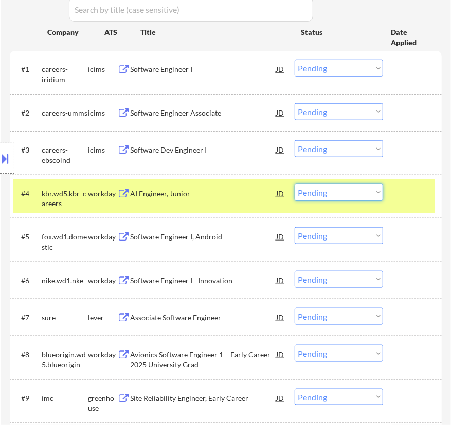
click at [325, 185] on select "Choose an option... Pending Applied Excluded (Questions) Excluded (Expired) Exc…" at bounding box center [338, 192] width 88 height 17
click at [294, 184] on select "Choose an option... Pending Applied Excluded (Questions) Excluded (Expired) Exc…" at bounding box center [338, 192] width 88 height 17
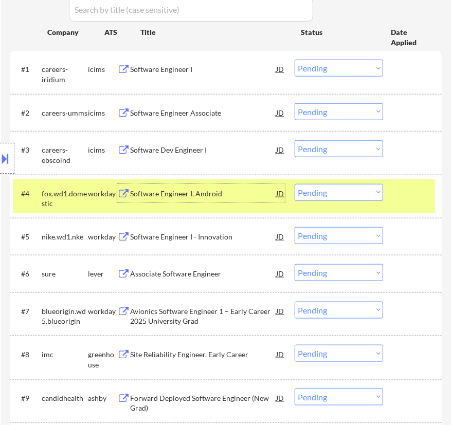
click at [238, 192] on div "Software Engineer I, Android" at bounding box center [203, 194] width 146 height 10
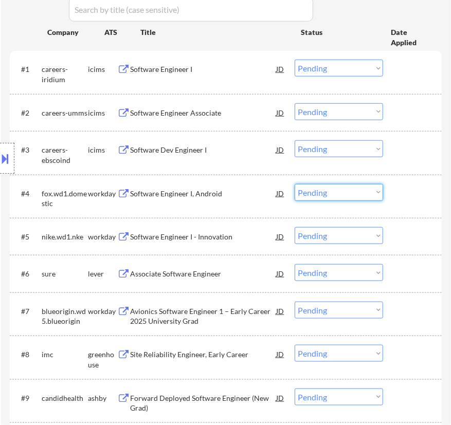
click at [329, 195] on select "Choose an option... Pending Applied Excluded (Questions) Excluded (Expired) Exc…" at bounding box center [338, 192] width 88 height 17
click at [294, 184] on select "Choose an option... Pending Applied Excluded (Questions) Excluded (Expired) Exc…" at bounding box center [338, 192] width 88 height 17
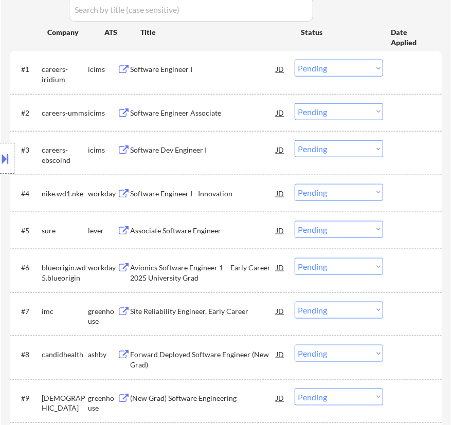
click at [216, 195] on div "Software Engineer I - Innovation" at bounding box center [203, 194] width 146 height 10
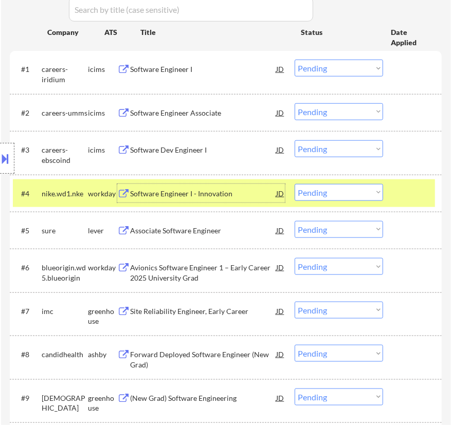
click at [330, 193] on select "Choose an option... Pending Applied Excluded (Questions) Excluded (Expired) Exc…" at bounding box center [338, 192] width 88 height 17
click at [294, 184] on select "Choose an option... Pending Applied Excluded (Questions) Excluded (Expired) Exc…" at bounding box center [338, 192] width 88 height 17
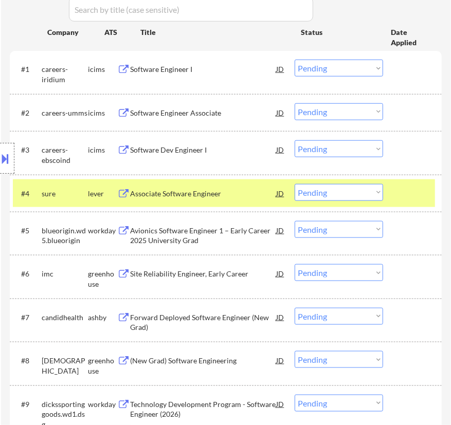
click at [217, 187] on div "Associate Software Engineer" at bounding box center [203, 193] width 146 height 18
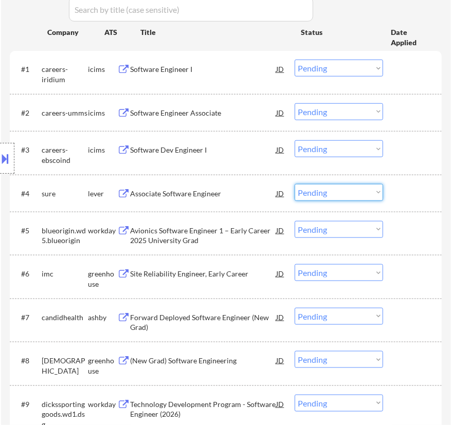
drag, startPoint x: 330, startPoint y: 191, endPoint x: 331, endPoint y: 199, distance: 8.2
click at [330, 191] on select "Choose an option... Pending Applied Excluded (Questions) Excluded (Expired) Exc…" at bounding box center [338, 192] width 88 height 17
click at [294, 184] on select "Choose an option... Pending Applied Excluded (Questions) Excluded (Expired) Exc…" at bounding box center [338, 192] width 88 height 17
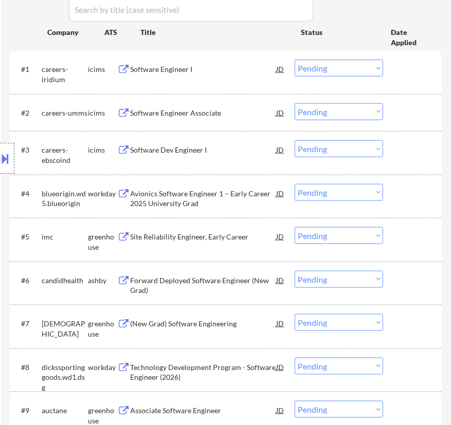
click at [339, 190] on select "Choose an option... Pending Applied Excluded (Questions) Excluded (Expired) Exc…" at bounding box center [338, 192] width 88 height 17
click at [294, 184] on select "Choose an option... Pending Applied Excluded (Questions) Excluded (Expired) Exc…" at bounding box center [338, 192] width 88 height 17
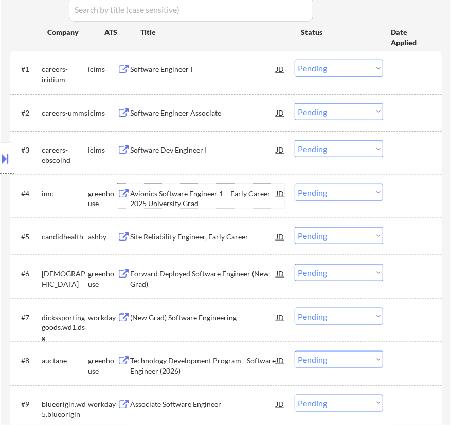
click at [236, 197] on div "Avionics Software Engineer 1 – Early Career 2025 University Grad" at bounding box center [203, 199] width 146 height 20
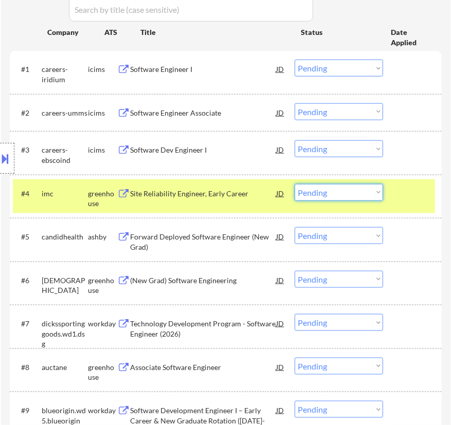
click at [334, 196] on select "Choose an option... Pending Applied Excluded (Questions) Excluded (Expired) Exc…" at bounding box center [338, 192] width 88 height 17
click at [294, 184] on select "Choose an option... Pending Applied Excluded (Questions) Excluded (Expired) Exc…" at bounding box center [338, 192] width 88 height 17
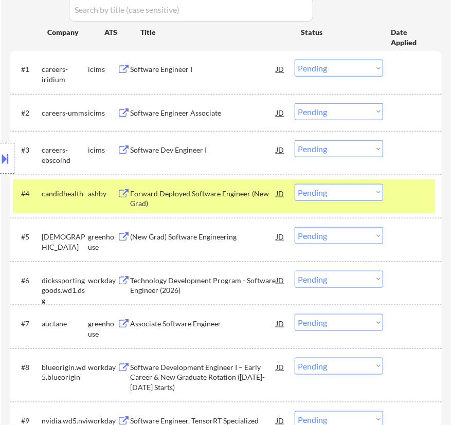
click at [198, 192] on div "Forward Deployed Software Engineer (New Grad)" at bounding box center [203, 199] width 146 height 20
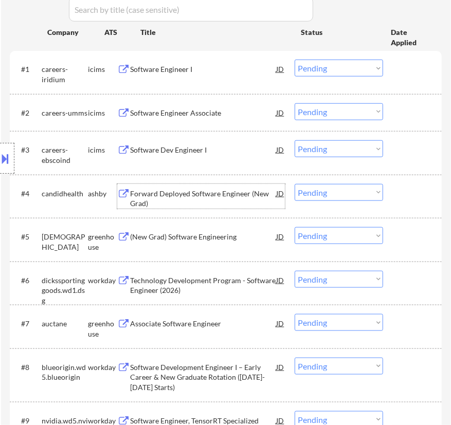
click at [359, 190] on select "Choose an option... Pending Applied Excluded (Questions) Excluded (Expired) Exc…" at bounding box center [338, 192] width 88 height 17
click at [294, 184] on select "Choose an option... Pending Applied Excluded (Questions) Excluded (Expired) Exc…" at bounding box center [338, 192] width 88 height 17
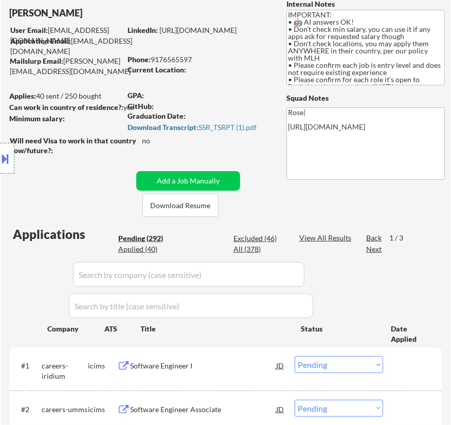
scroll to position [93, 0]
